Goal: Task Accomplishment & Management: Manage account settings

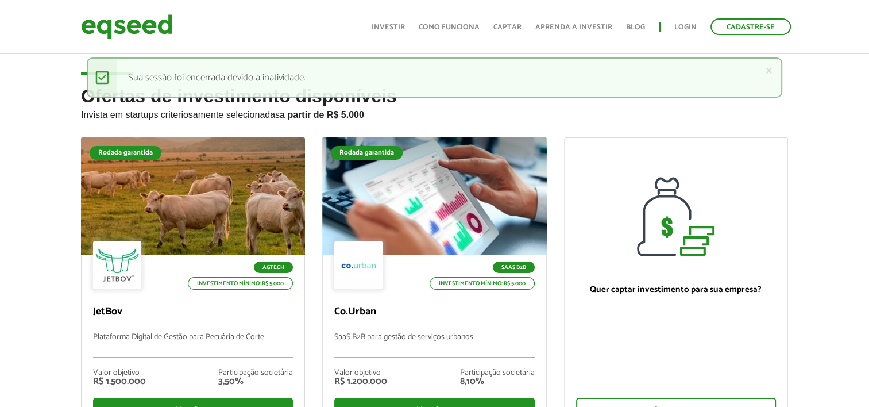
scroll to position [115, 0]
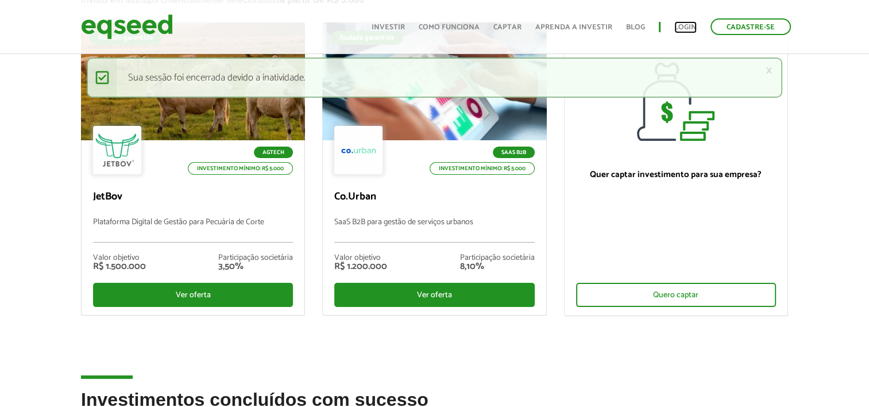
click at [679, 24] on link "Login" at bounding box center [685, 27] width 22 height 7
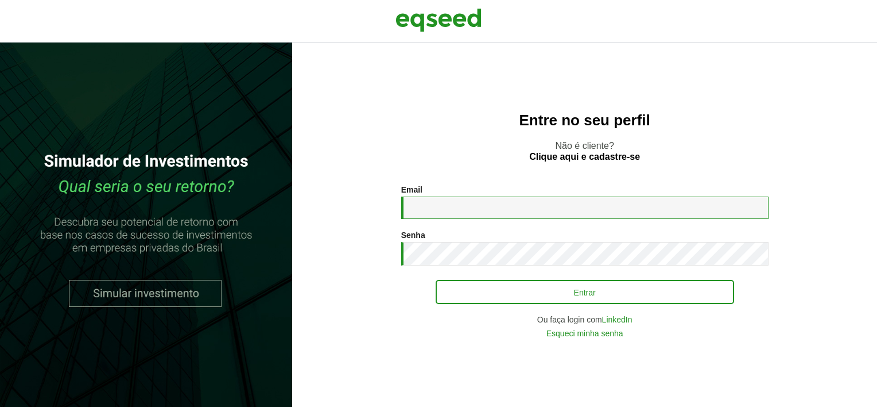
type input "**********"
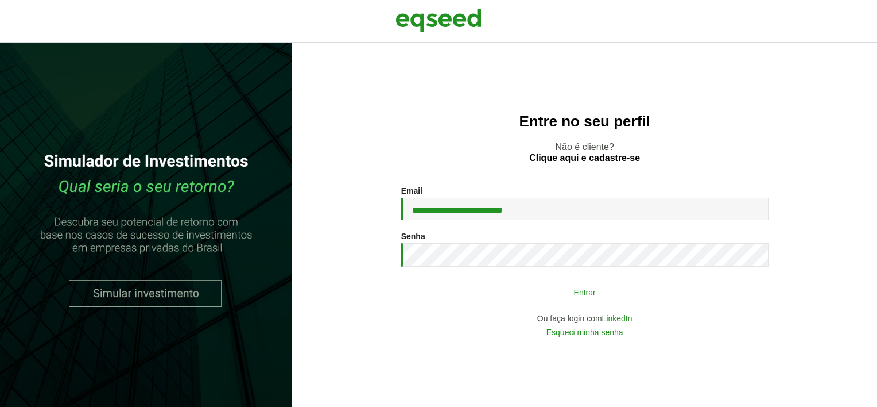
click at [595, 293] on button "Entrar" at bounding box center [585, 292] width 299 height 22
